Goal: Task Accomplishment & Management: Manage account settings

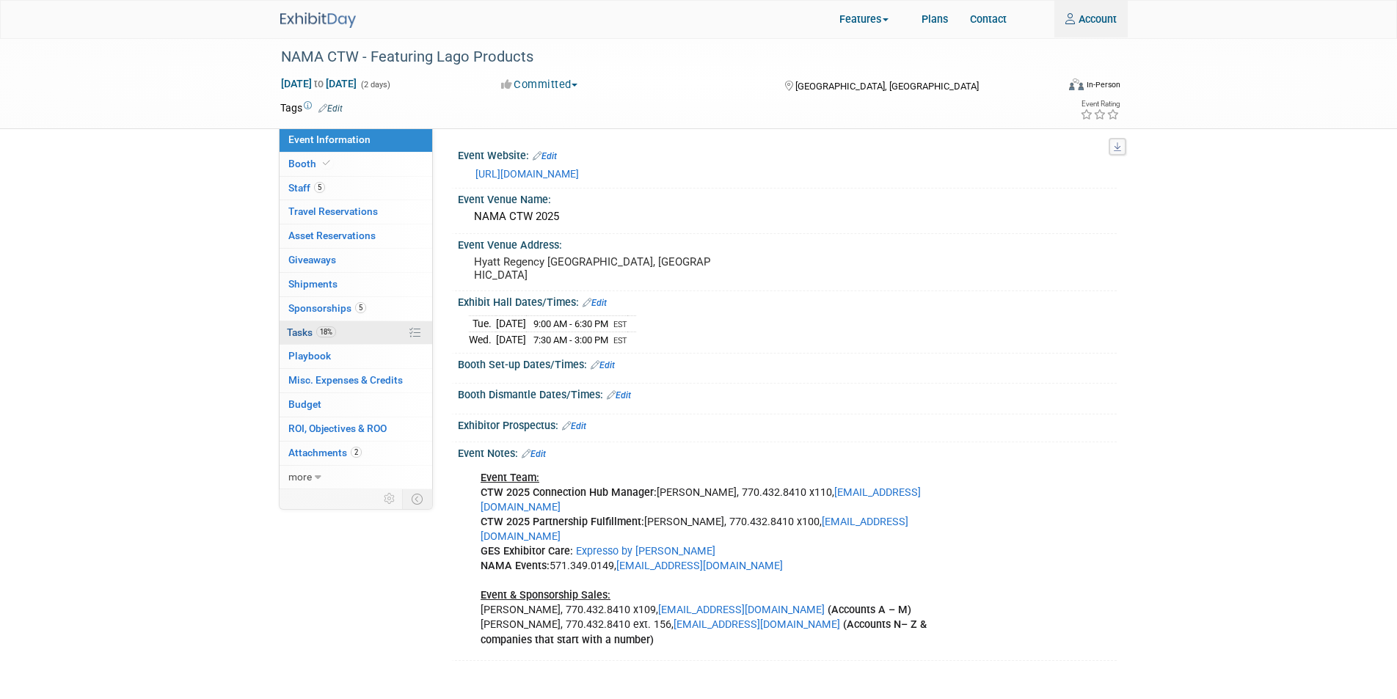
type input "jpark@briowt.com"
click at [300, 334] on span "Tasks 18%" at bounding box center [311, 332] width 49 height 12
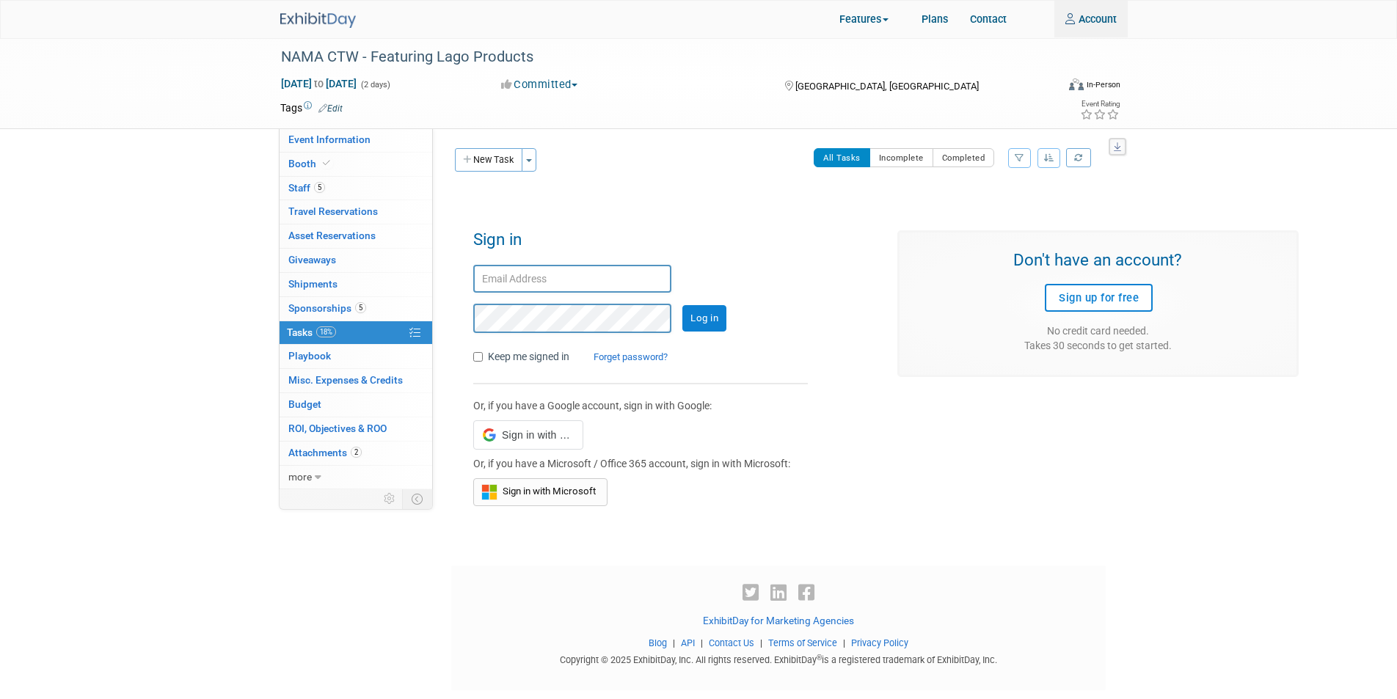
type input "jpark@briowt.com"
click at [702, 321] on input "Log in" at bounding box center [704, 318] width 44 height 26
